Goal: Task Accomplishment & Management: Complete application form

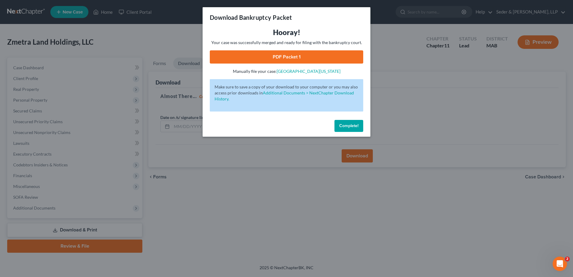
click at [342, 127] on span "Complete!" at bounding box center [348, 125] width 19 height 5
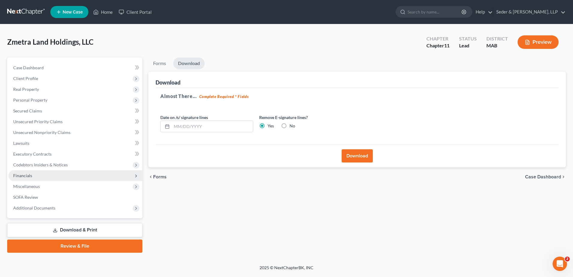
click at [27, 178] on span "Financials" at bounding box center [75, 175] width 134 height 11
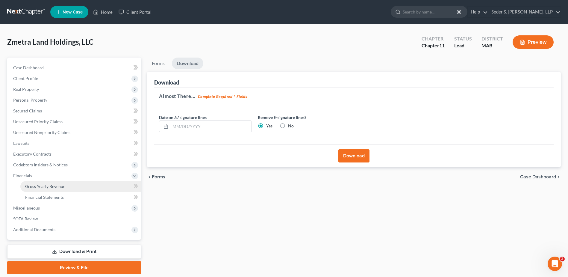
click at [44, 188] on span "Gross Yearly Revenue" at bounding box center [45, 186] width 40 height 5
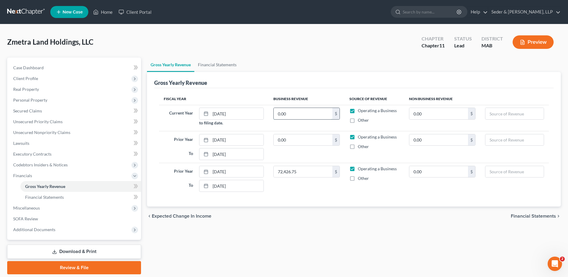
click at [297, 117] on input "0.00" at bounding box center [303, 113] width 59 height 11
paste input "$52,741.38"
type input "52,741.38"
click at [298, 141] on input "0.00" at bounding box center [303, 139] width 59 height 11
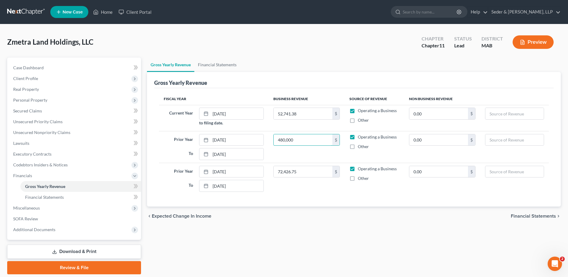
type input "480,000"
click at [304, 111] on input "52,741.38" at bounding box center [303, 113] width 59 height 11
type input "400,000"
click at [401, 193] on td "Operating a Business Other" at bounding box center [375, 178] width 60 height 31
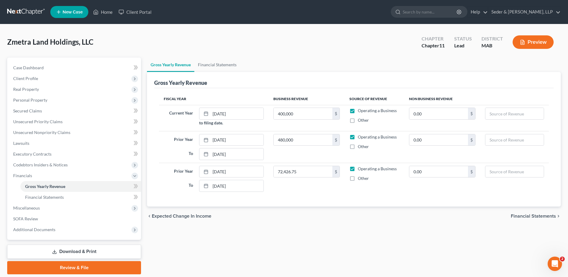
click at [398, 234] on div "Gross Yearly Revenue Financial Statements Gross Yearly Revenue Fiscal Year Busi…" at bounding box center [354, 166] width 420 height 217
click at [71, 250] on link "Download & Print" at bounding box center [74, 251] width 134 height 14
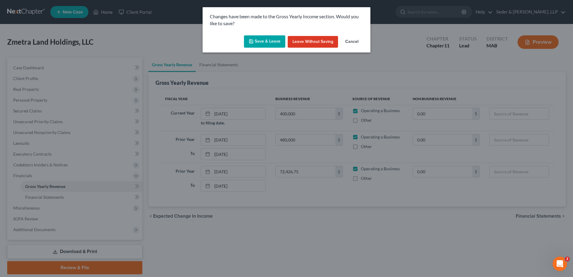
click at [274, 46] on button "Save & Leave" at bounding box center [264, 41] width 41 height 13
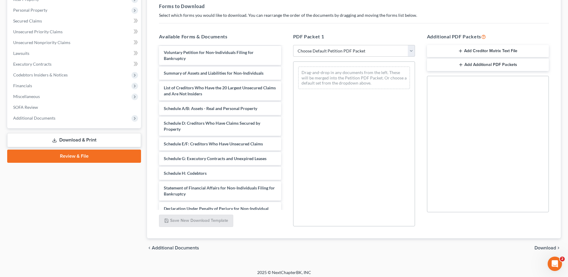
scroll to position [60, 0]
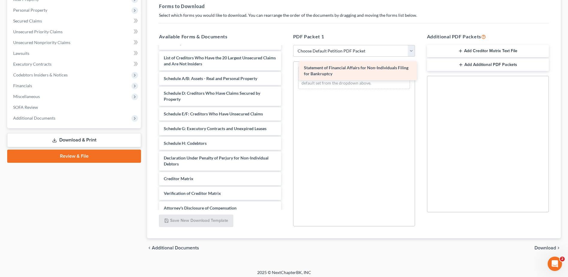
drag, startPoint x: 203, startPoint y: 163, endPoint x: 343, endPoint y: 73, distance: 166.7
click at [286, 73] on div "Statement of Financial Affairs for Non-Individuals Filing for Bankruptcy Corpor…" at bounding box center [220, 108] width 132 height 243
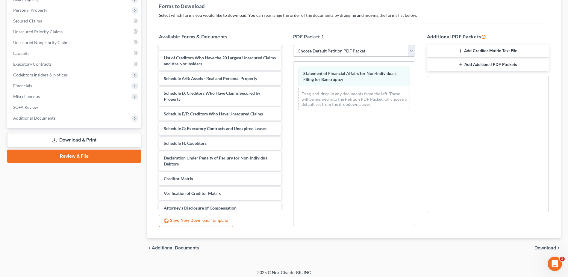
click at [541, 249] on span "Download" at bounding box center [546, 247] width 22 height 5
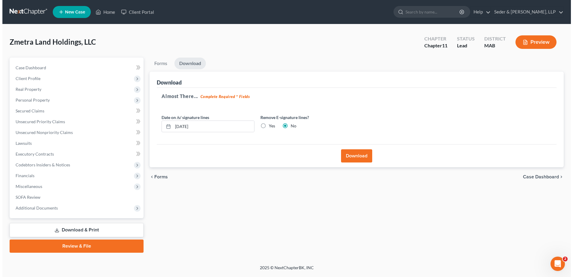
scroll to position [0, 0]
click at [268, 126] on label "Yes" at bounding box center [271, 126] width 6 height 6
click at [270, 126] on input "Yes" at bounding box center [272, 125] width 4 height 4
radio input "true"
radio input "false"
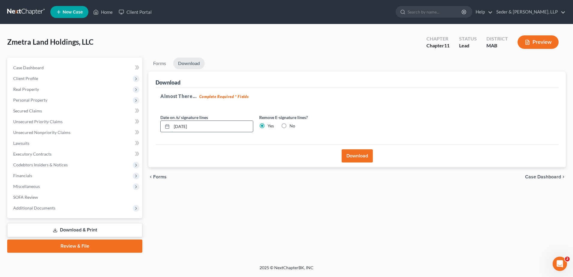
click at [232, 127] on input "[DATE]" at bounding box center [212, 126] width 81 height 11
click at [232, 128] on input "[DATE]" at bounding box center [212, 126] width 81 height 11
click at [354, 160] on button "Download" at bounding box center [357, 155] width 31 height 13
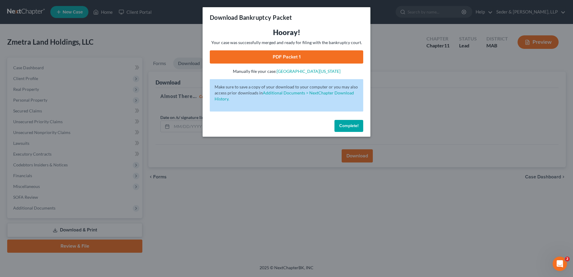
click at [304, 58] on link "PDF Packet 1" at bounding box center [286, 56] width 153 height 13
click at [348, 127] on span "Complete!" at bounding box center [348, 125] width 19 height 5
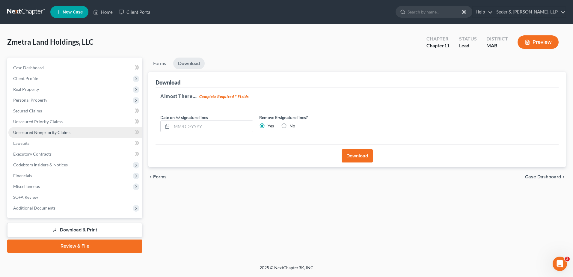
click at [46, 132] on span "Unsecured Nonpriority Claims" at bounding box center [41, 132] width 57 height 5
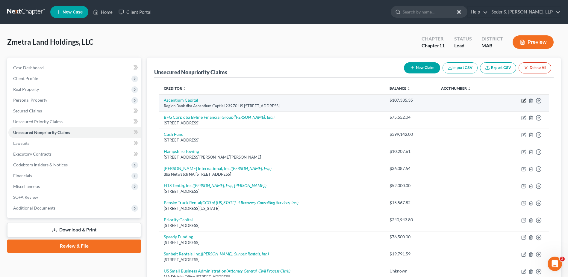
click at [523, 101] on icon "button" at bounding box center [524, 100] width 3 height 3
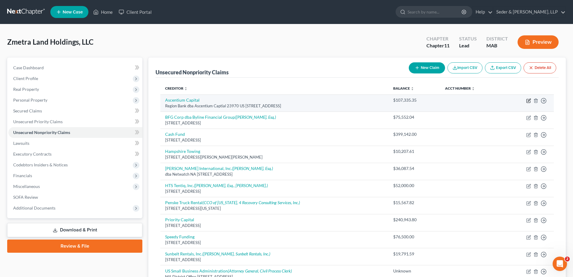
select select "45"
select select "11"
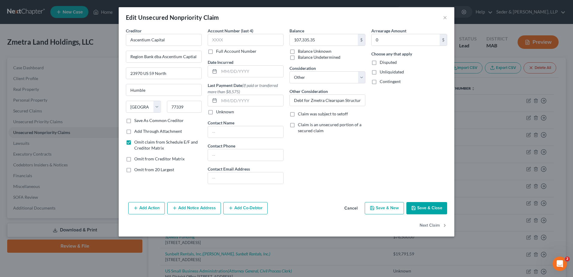
click at [134, 170] on label "Omit from 20 Largest" at bounding box center [154, 170] width 40 height 6
click at [137, 170] on input "Omit from 20 Largest" at bounding box center [139, 169] width 4 height 4
checkbox input "true"
click at [427, 208] on button "Save & Close" at bounding box center [426, 208] width 41 height 13
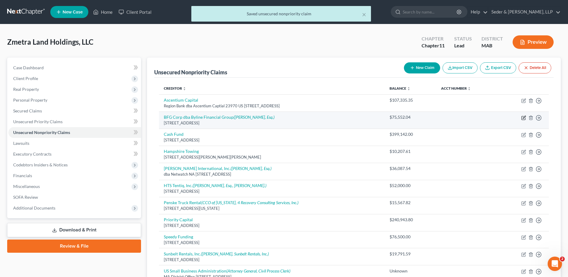
click at [524, 119] on icon "button" at bounding box center [524, 117] width 5 height 5
select select "14"
select select "11"
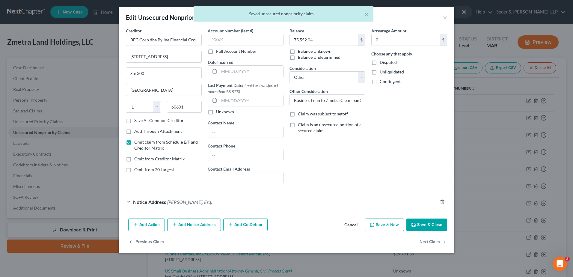
click at [153, 170] on span "Omit from 20 Largest" at bounding box center [154, 169] width 40 height 5
click at [141, 170] on input "Omit from 20 Largest" at bounding box center [139, 169] width 4 height 4
checkbox input "true"
click at [435, 225] on button "Save & Close" at bounding box center [426, 224] width 41 height 13
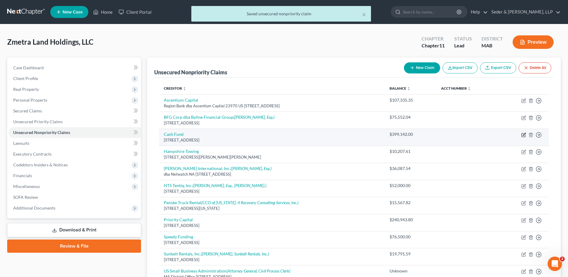
click at [524, 135] on icon "button" at bounding box center [524, 134] width 3 height 3
select select "5"
select select "11"
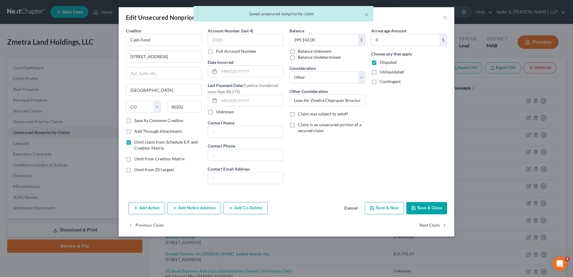
click at [173, 170] on span "Omit from 20 Largest" at bounding box center [154, 169] width 40 height 5
click at [141, 170] on input "Omit from 20 Largest" at bounding box center [139, 169] width 4 height 4
checkbox input "true"
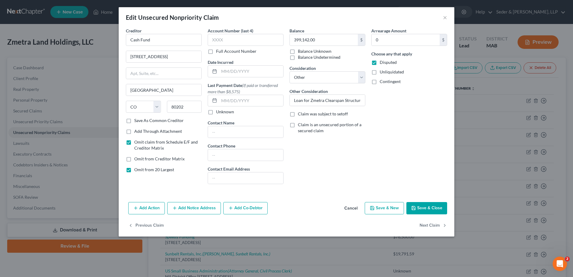
click at [427, 203] on button "Save & Close" at bounding box center [426, 208] width 41 height 13
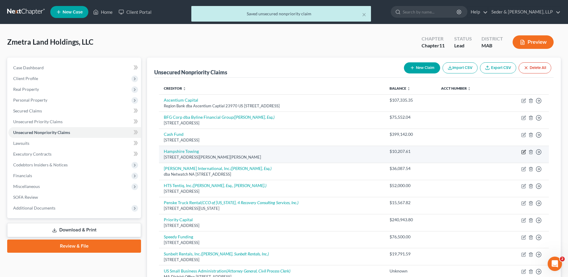
click at [524, 151] on icon "button" at bounding box center [524, 152] width 5 height 5
select select "22"
select select "11"
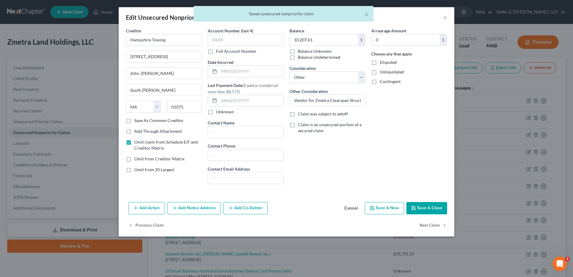
click at [141, 168] on span "Omit from 20 Largest" at bounding box center [154, 169] width 40 height 5
click at [141, 168] on input "Omit from 20 Largest" at bounding box center [139, 169] width 4 height 4
checkbox input "true"
click at [421, 206] on button "Save & Close" at bounding box center [426, 208] width 41 height 13
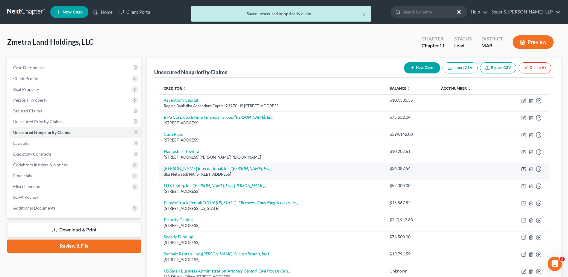
click at [523, 170] on icon "button" at bounding box center [524, 169] width 5 height 5
select select "4"
select select "11"
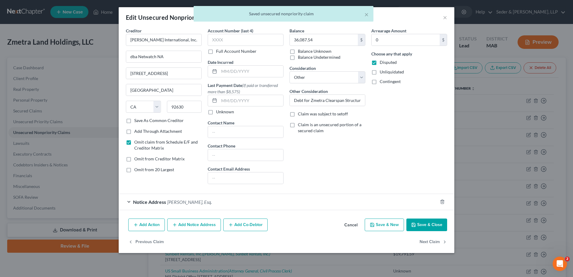
click at [155, 170] on span "Omit from 20 Largest" at bounding box center [154, 169] width 40 height 5
click at [141, 170] on input "Omit from 20 Largest" at bounding box center [139, 169] width 4 height 4
checkbox input "true"
click at [422, 224] on button "Save & Close" at bounding box center [426, 224] width 41 height 13
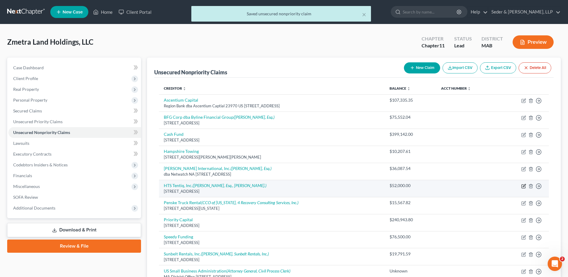
click at [524, 185] on icon "button" at bounding box center [524, 186] width 5 height 5
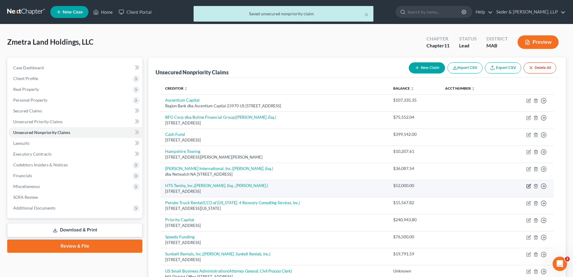
select select "14"
select select "11"
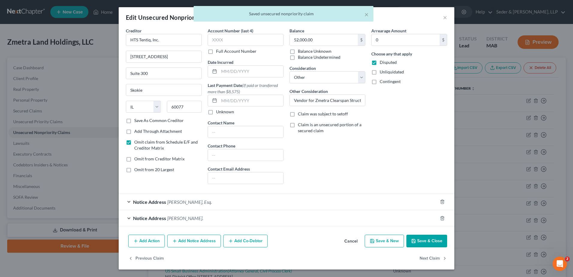
click at [138, 172] on span "Omit from 20 Largest" at bounding box center [154, 169] width 40 height 5
click at [138, 170] on input "Omit from 20 Largest" at bounding box center [139, 169] width 4 height 4
checkbox input "true"
click at [425, 239] on button "Save & Close" at bounding box center [426, 241] width 41 height 13
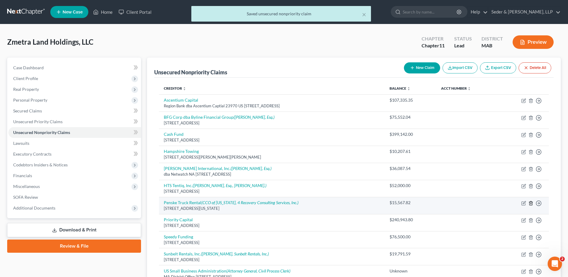
click at [532, 202] on icon "button" at bounding box center [531, 203] width 3 height 4
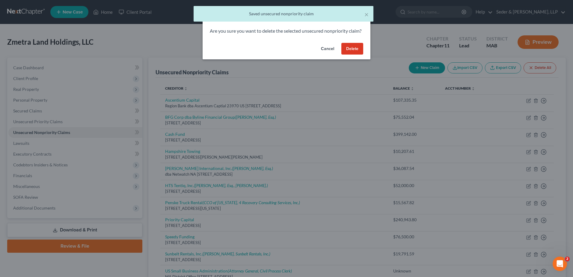
click at [329, 55] on button "Cancel" at bounding box center [327, 49] width 23 height 12
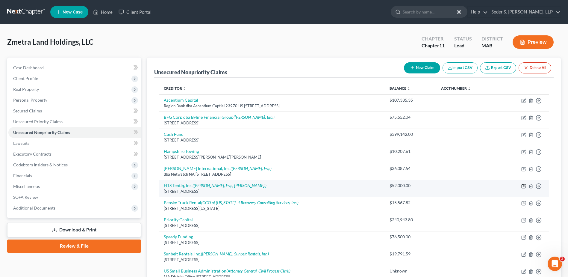
click at [524, 186] on icon "button" at bounding box center [524, 186] width 5 height 5
select select "14"
select select "11"
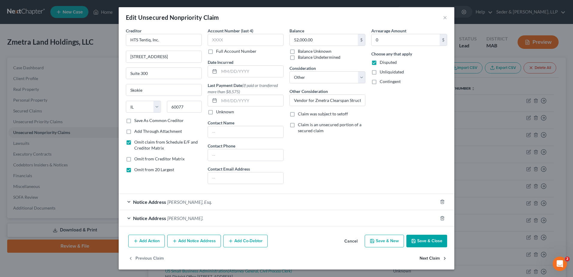
click at [425, 258] on button "Next Claim" at bounding box center [433, 258] width 28 height 13
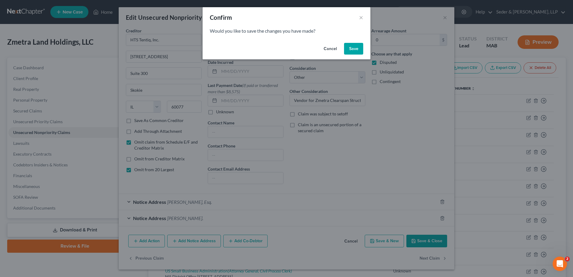
click at [353, 46] on button "Save" at bounding box center [353, 49] width 19 height 12
select select "22"
select select "11"
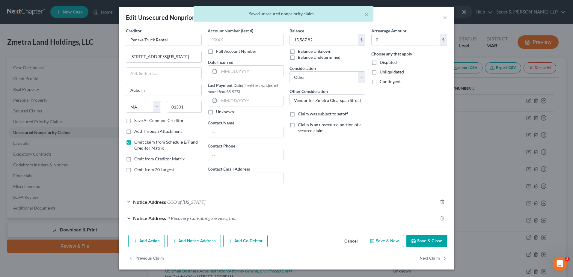
click at [143, 171] on span "Omit from 20 Largest" at bounding box center [154, 169] width 40 height 5
click at [141, 170] on input "Omit from 20 Largest" at bounding box center [139, 169] width 4 height 4
checkbox input "true"
click at [436, 258] on button "Next Claim" at bounding box center [433, 258] width 28 height 13
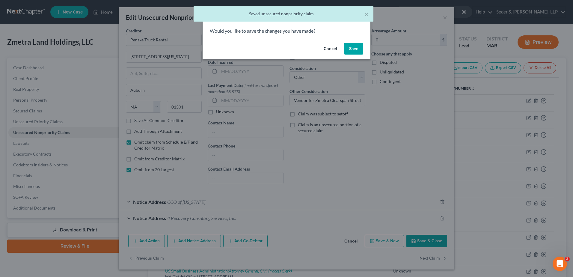
click at [347, 50] on button "Save" at bounding box center [353, 49] width 19 height 12
select select "22"
select select "11"
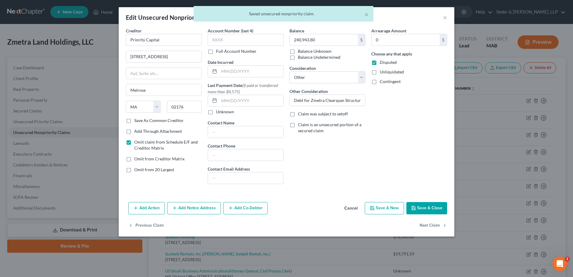
click at [161, 172] on span "Omit from 20 Largest" at bounding box center [154, 169] width 40 height 5
click at [141, 170] on input "Omit from 20 Largest" at bounding box center [139, 169] width 4 height 4
checkbox input "true"
click at [438, 227] on button "Next Claim" at bounding box center [433, 225] width 28 height 13
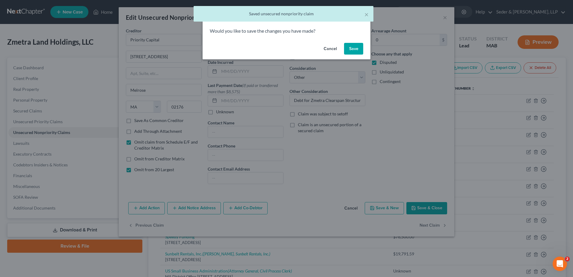
click at [351, 51] on button "Save" at bounding box center [353, 49] width 19 height 12
select select "35"
select select "11"
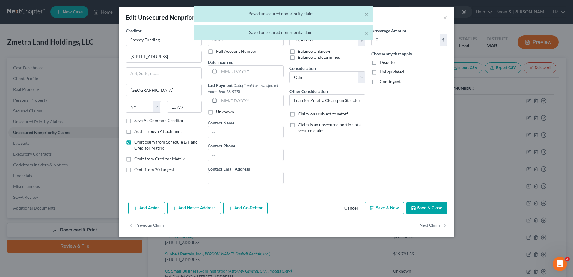
click at [172, 169] on span "Omit from 20 Largest" at bounding box center [154, 169] width 40 height 5
click at [141, 169] on input "Omit from 20 Largest" at bounding box center [139, 169] width 4 height 4
checkbox input "true"
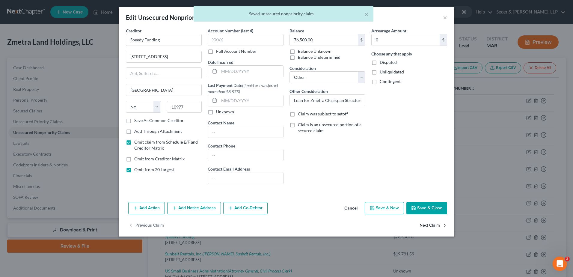
click at [433, 226] on button "Next Claim" at bounding box center [433, 225] width 28 height 13
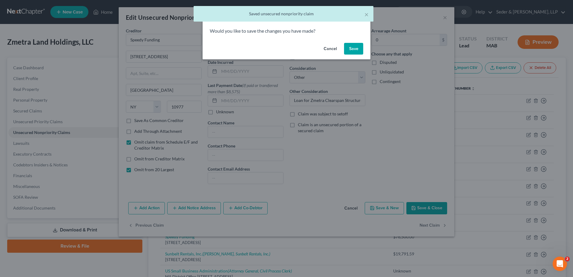
click at [351, 49] on button "Save" at bounding box center [353, 49] width 19 height 12
select select "42"
select select "11"
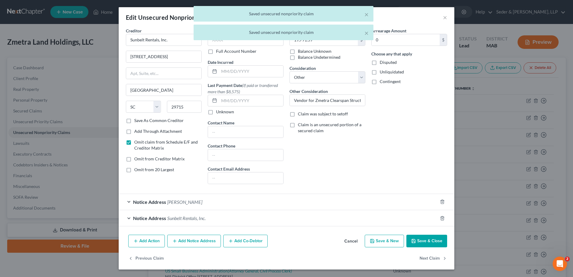
click at [160, 169] on span "Omit from 20 Largest" at bounding box center [154, 169] width 40 height 5
click at [141, 169] on input "Omit from 20 Largest" at bounding box center [139, 169] width 4 height 4
checkbox input "true"
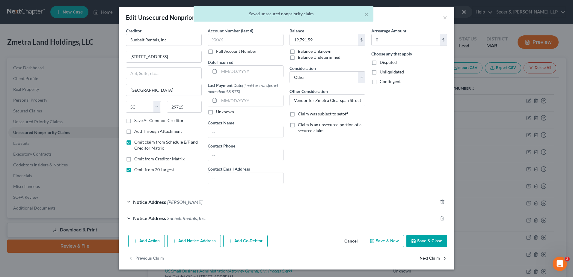
click at [426, 259] on button "Next Claim" at bounding box center [433, 258] width 28 height 13
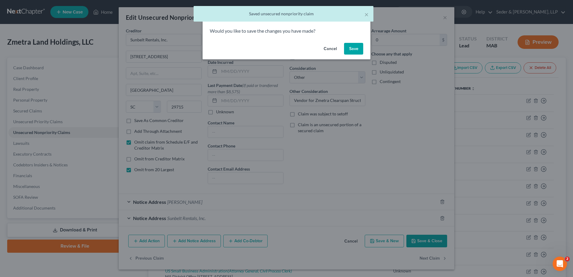
click at [352, 49] on button "Save" at bounding box center [353, 49] width 19 height 12
select select "22"
select select "11"
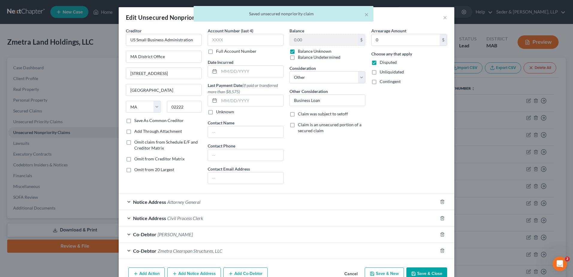
click at [443, 19] on div "× Saved unsecured nonpriority claim" at bounding box center [283, 15] width 573 height 19
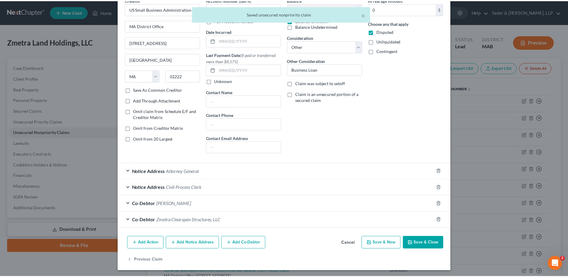
scroll to position [32, 0]
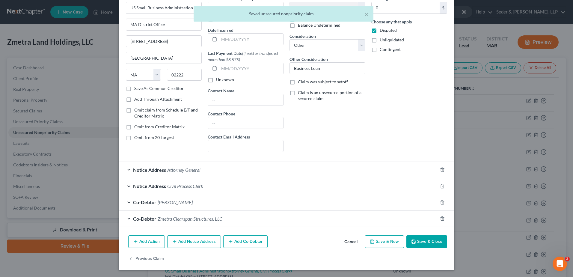
click at [345, 239] on button "Cancel" at bounding box center [350, 242] width 23 height 12
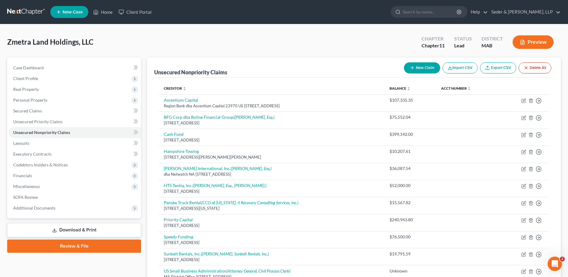
click at [526, 43] on button "Preview" at bounding box center [533, 41] width 41 height 13
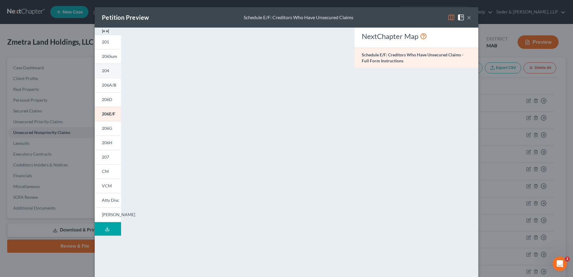
click at [104, 67] on link "204" at bounding box center [108, 71] width 26 height 14
click at [467, 19] on button "×" at bounding box center [469, 17] width 4 height 7
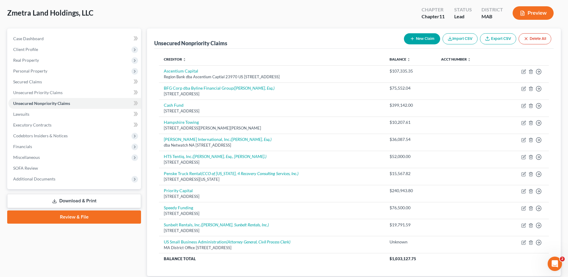
scroll to position [70, 0]
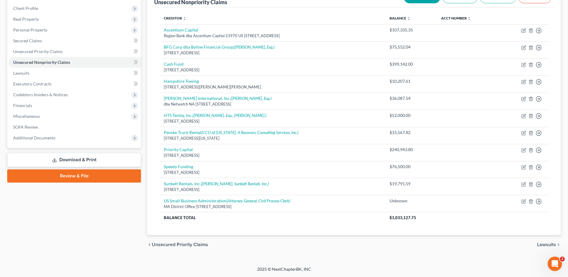
click at [105, 161] on link "Download & Print" at bounding box center [74, 160] width 134 height 14
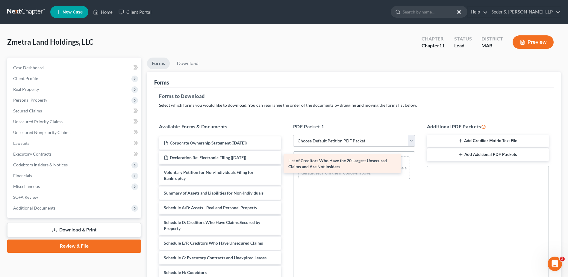
drag, startPoint x: 207, startPoint y: 213, endPoint x: 331, endPoint y: 166, distance: 133.2
click at [286, 166] on div "List of Creditors Who Have the 20 Largest Unsecured Claims and Are Not Insiders…" at bounding box center [220, 257] width 132 height 243
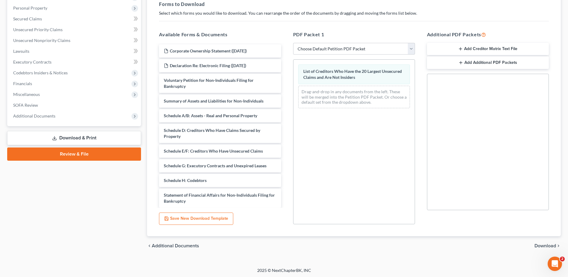
scroll to position [93, 0]
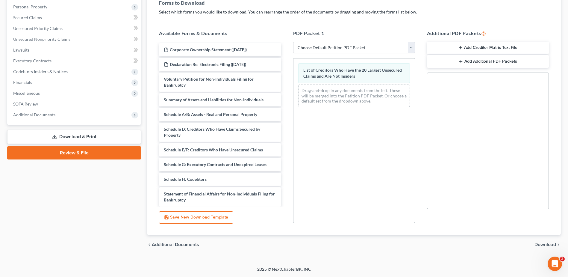
click at [544, 245] on span "Download" at bounding box center [546, 244] width 22 height 5
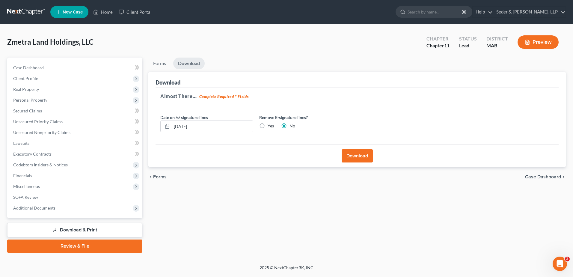
click at [268, 125] on label "Yes" at bounding box center [271, 126] width 6 height 6
click at [270, 125] on input "Yes" at bounding box center [272, 125] width 4 height 4
radio input "true"
radio input "false"
click at [218, 132] on input "[DATE]" at bounding box center [212, 126] width 81 height 11
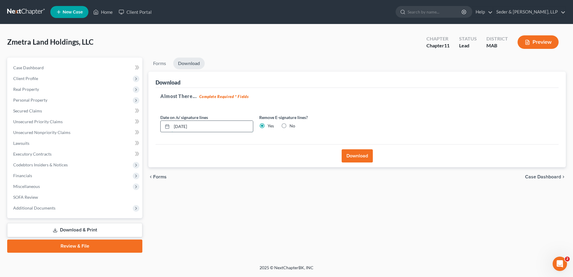
click at [218, 132] on input "[DATE]" at bounding box center [212, 126] width 81 height 11
click at [354, 154] on button "Download" at bounding box center [357, 155] width 31 height 13
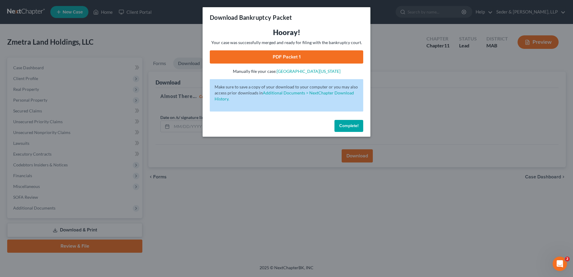
click at [295, 58] on link "PDF Packet 1" at bounding box center [286, 56] width 153 height 13
click at [348, 123] on span "Complete!" at bounding box center [348, 125] width 19 height 5
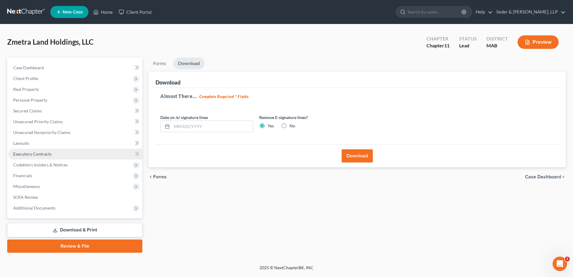
click at [49, 155] on span "Executory Contracts" at bounding box center [32, 153] width 38 height 5
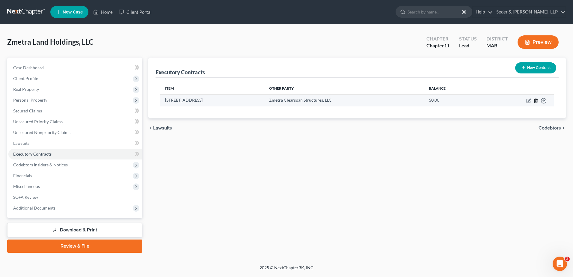
click at [536, 102] on line "button" at bounding box center [536, 100] width 0 height 1
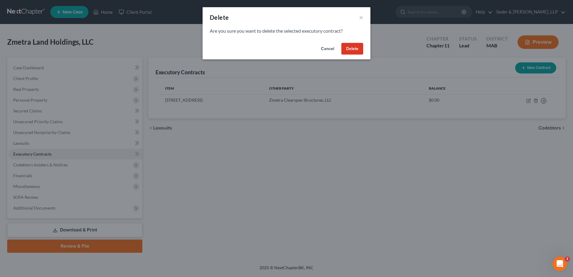
click at [354, 51] on button "Delete" at bounding box center [352, 49] width 22 height 12
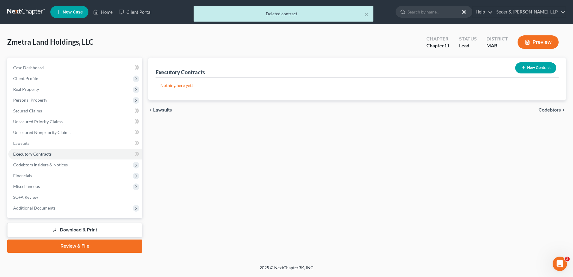
click at [69, 229] on link "Download & Print" at bounding box center [74, 230] width 135 height 14
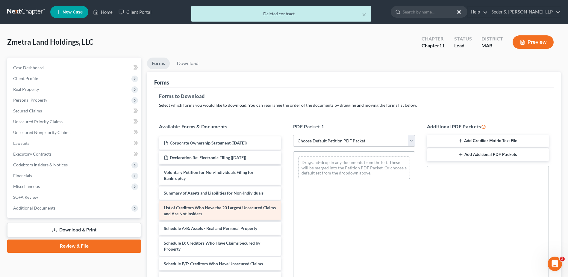
scroll to position [30, 0]
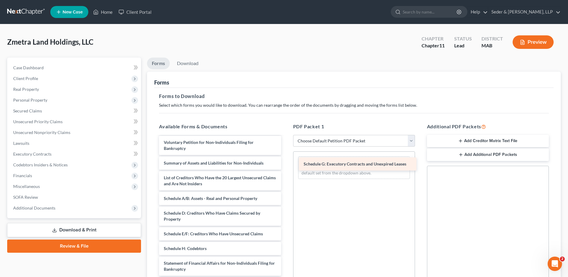
drag, startPoint x: 204, startPoint y: 247, endPoint x: 344, endPoint y: 163, distance: 163.5
click at [286, 163] on div "Schedule G: Executory Contracts and Unexpired Leases Corporate Ownership Statem…" at bounding box center [220, 230] width 132 height 249
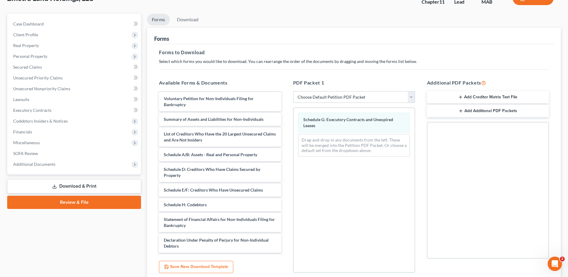
scroll to position [90, 0]
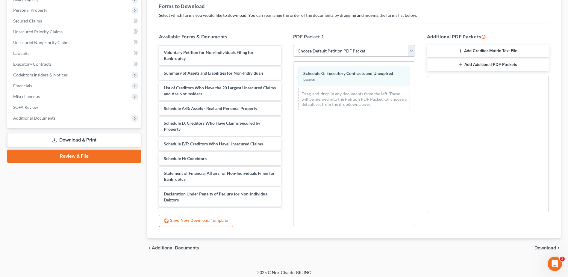
click at [545, 246] on span "Download" at bounding box center [546, 247] width 22 height 5
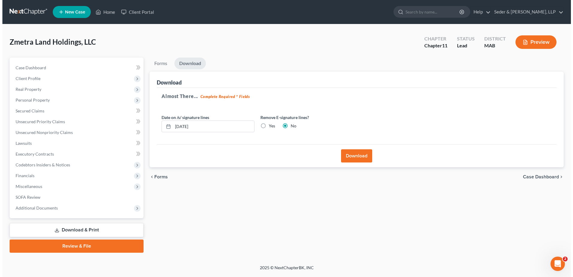
scroll to position [0, 0]
click at [268, 126] on label "Yes" at bounding box center [271, 126] width 6 height 6
click at [270, 126] on input "Yes" at bounding box center [272, 125] width 4 height 4
radio input "true"
radio input "false"
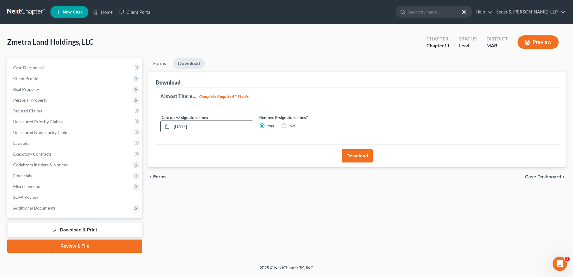
click at [227, 126] on input "[DATE]" at bounding box center [212, 126] width 81 height 11
click at [221, 126] on input "[DATE]" at bounding box center [212, 126] width 81 height 11
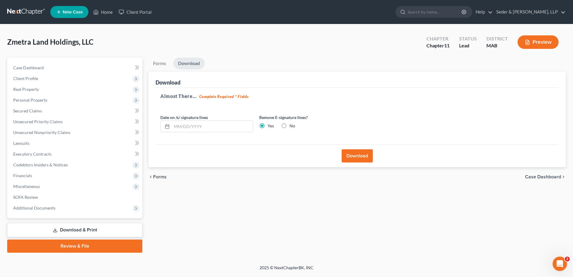
click at [349, 156] on button "Download" at bounding box center [357, 155] width 31 height 13
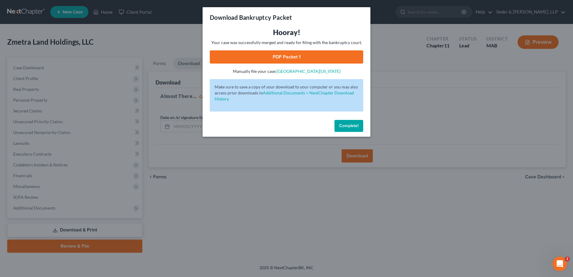
click at [290, 59] on link "PDF Packet 1" at bounding box center [286, 56] width 153 height 13
